Goal: Check status: Check status

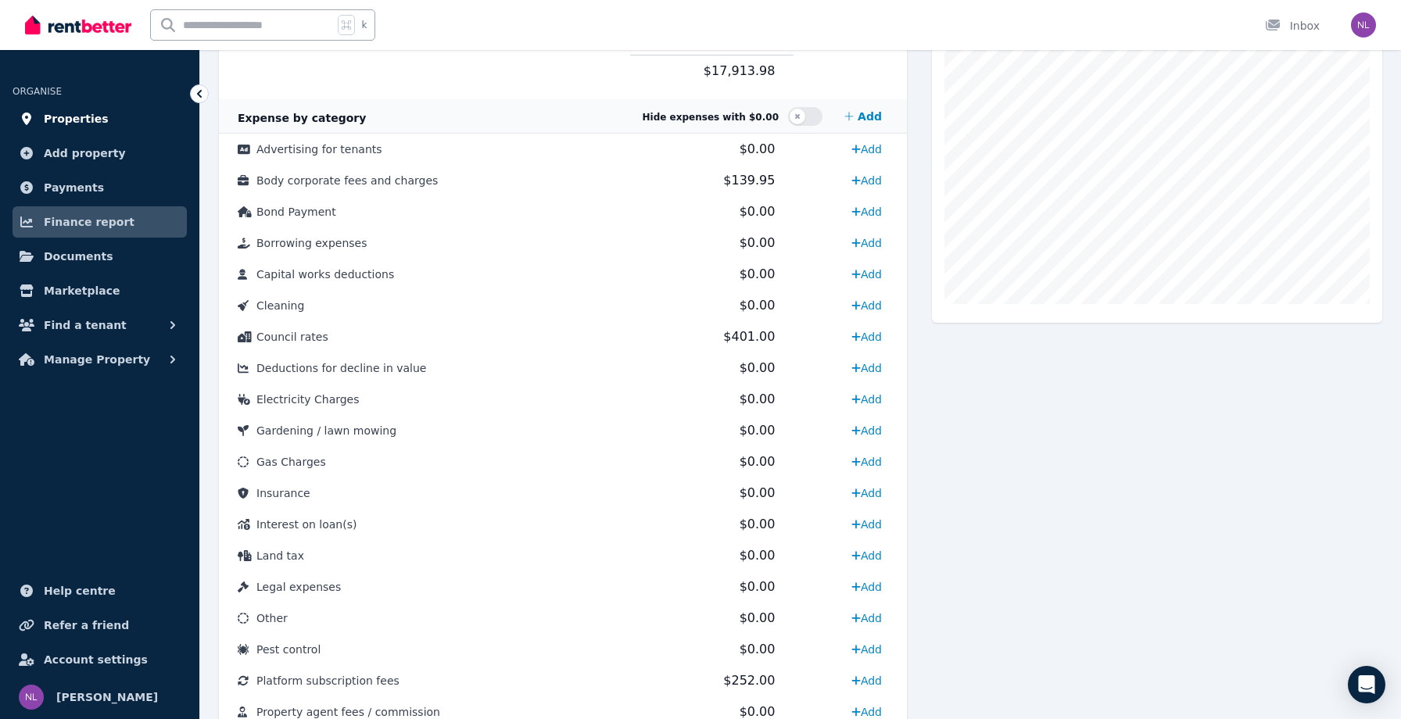
click at [91, 120] on span "Properties" at bounding box center [76, 118] width 65 height 19
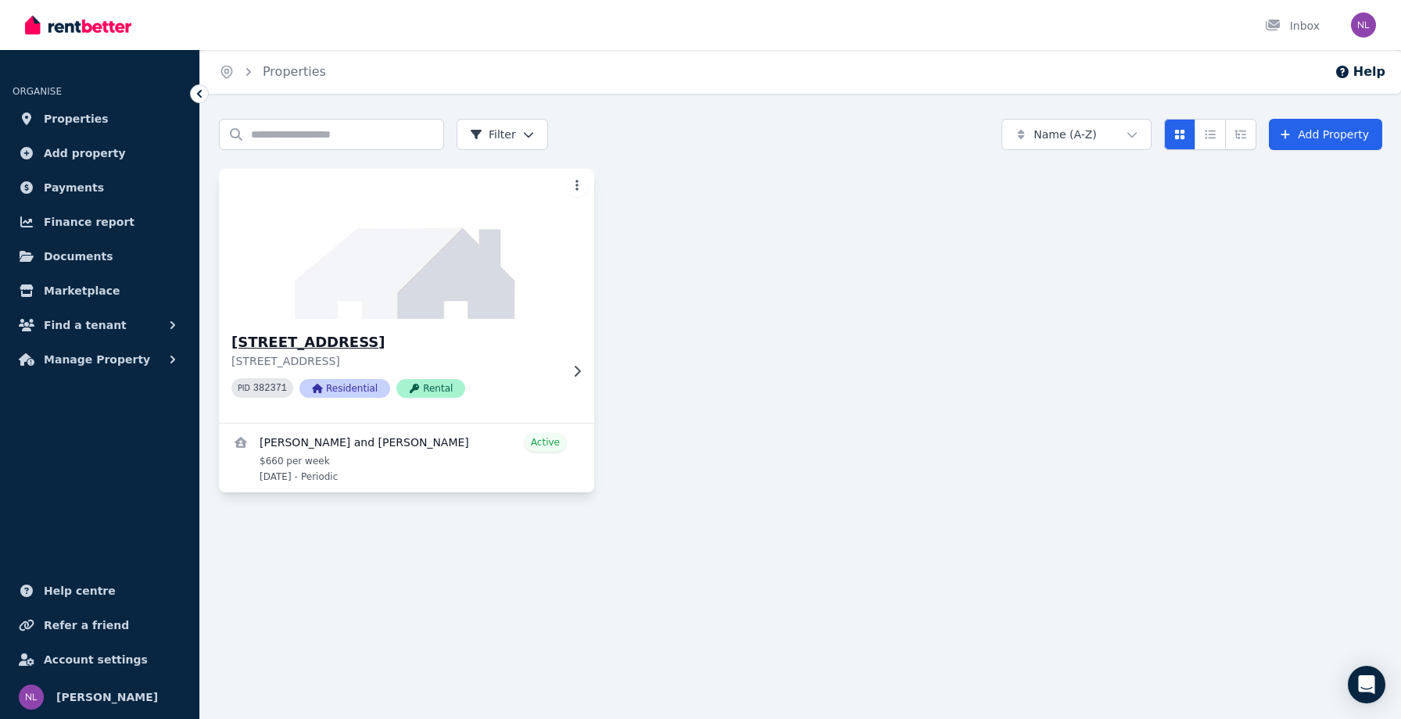
click at [576, 369] on icon at bounding box center [577, 371] width 16 height 13
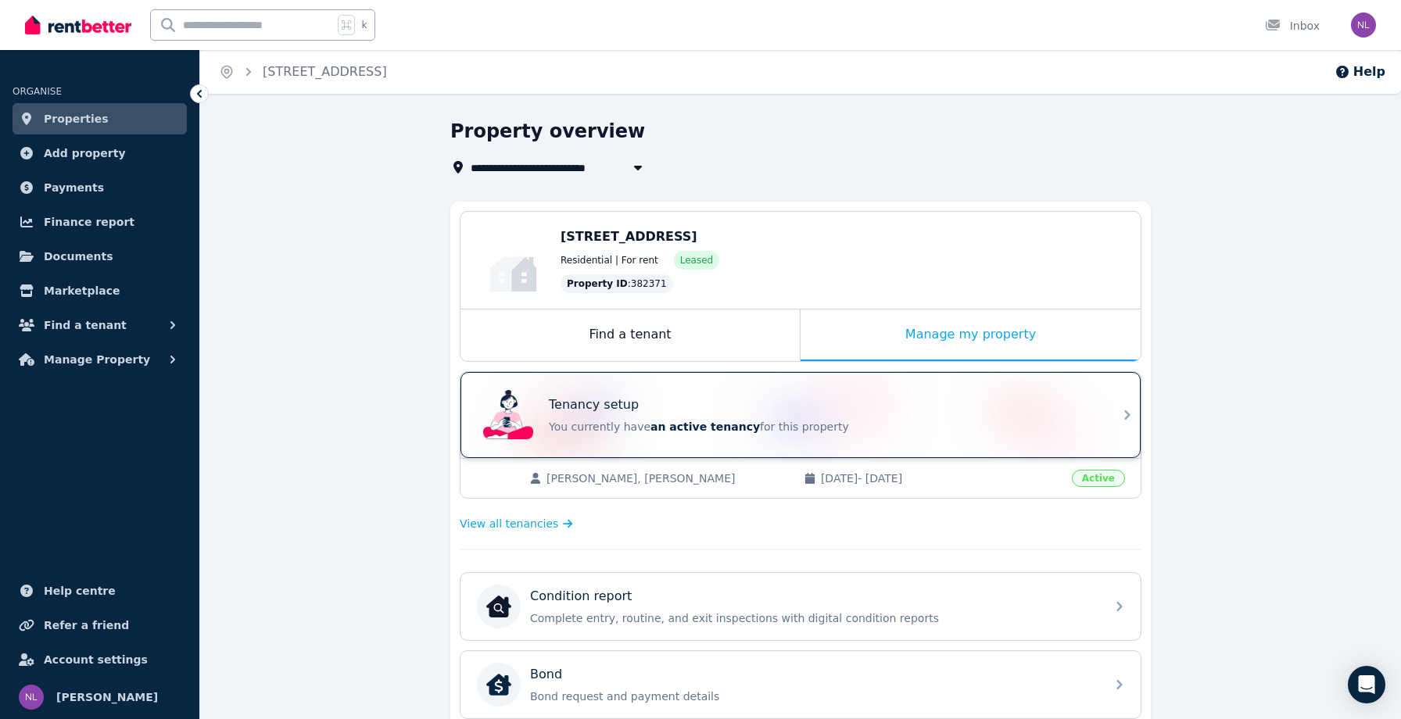
click at [1116, 428] on div "Tenancy setup You currently have an active tenancy for this property" at bounding box center [801, 415] width 680 height 86
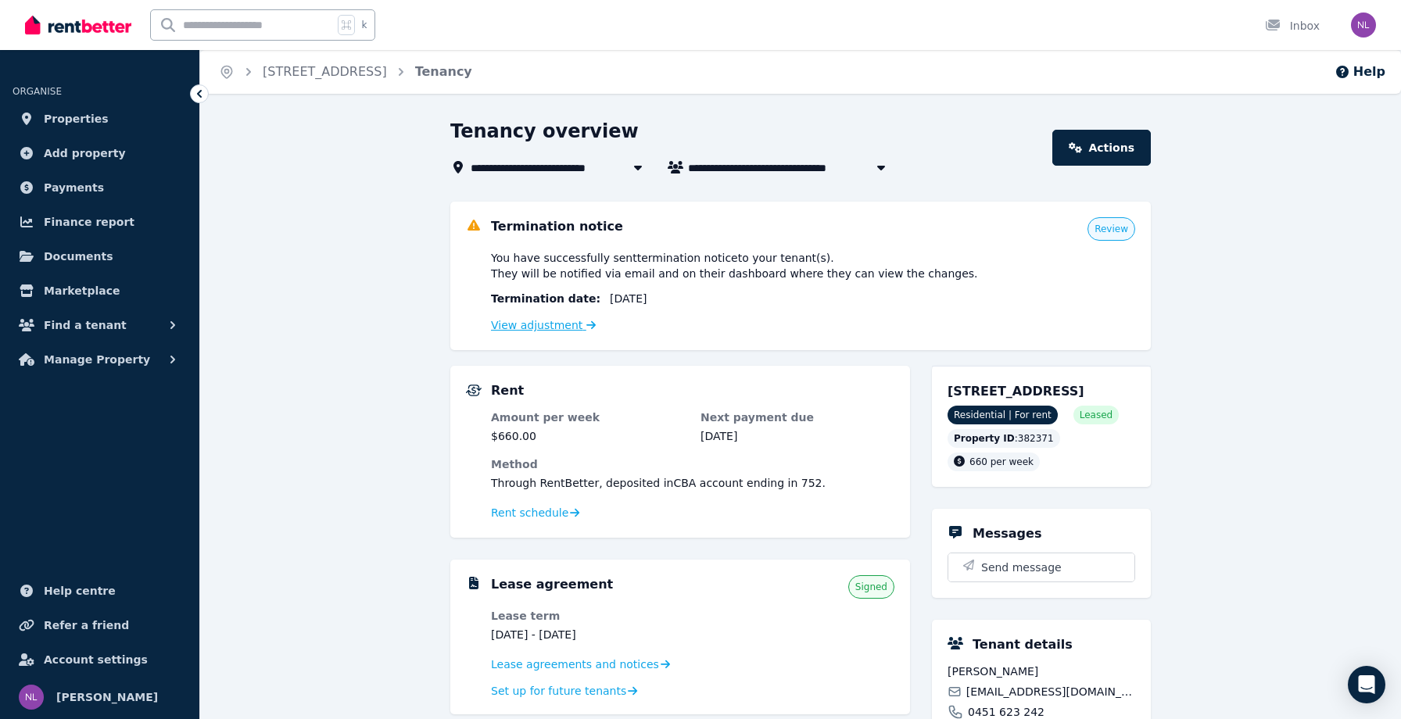
click at [547, 326] on link "View adjustment" at bounding box center [543, 325] width 105 height 13
